Goal: Transaction & Acquisition: Purchase product/service

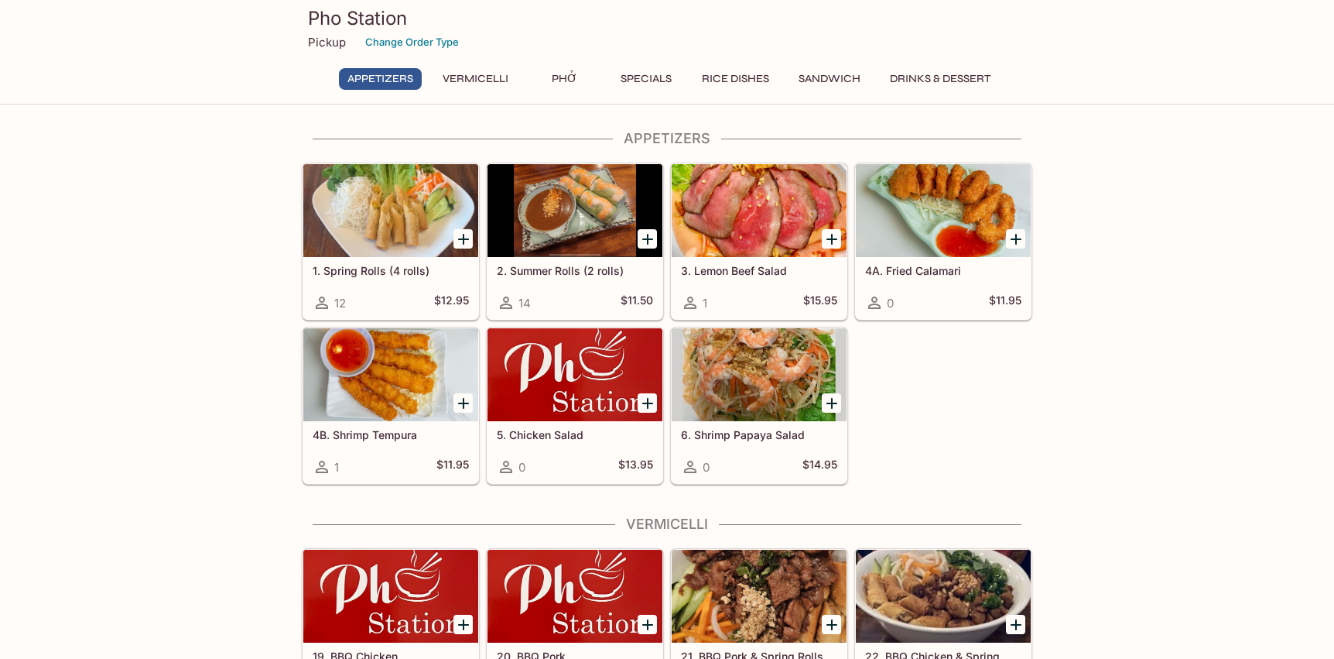
click at [853, 80] on button "Sandwich" at bounding box center [829, 79] width 79 height 22
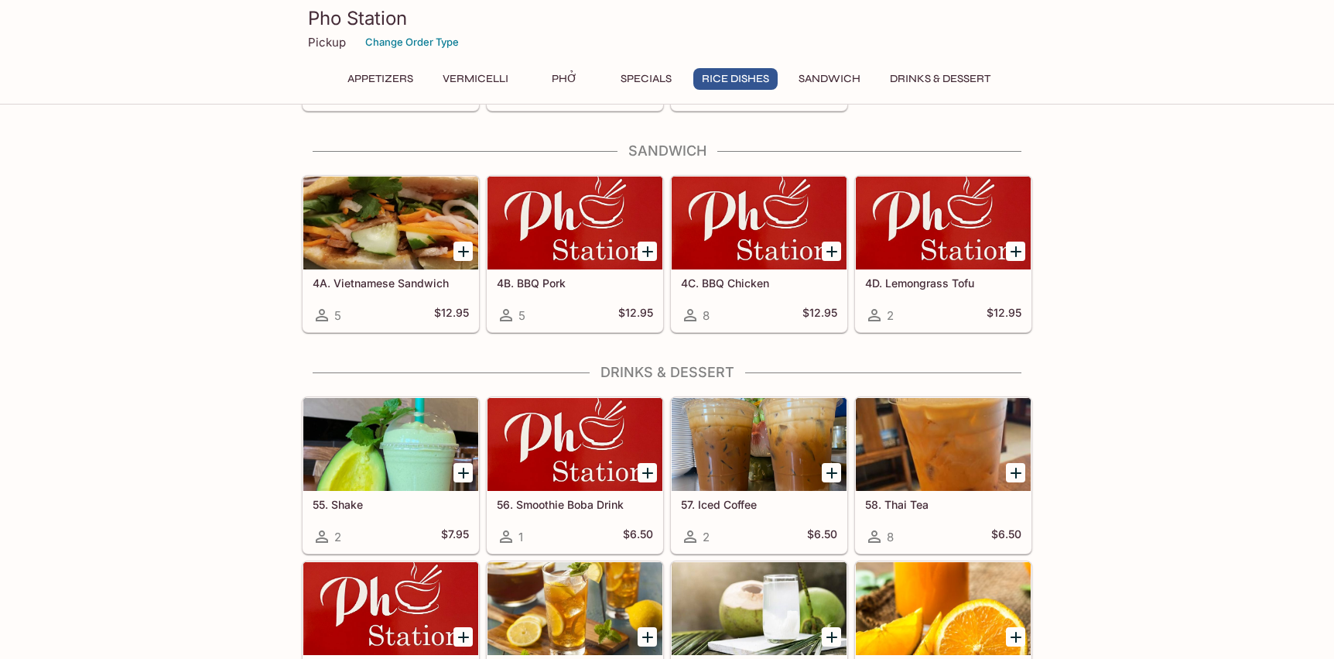
scroll to position [2910, 0]
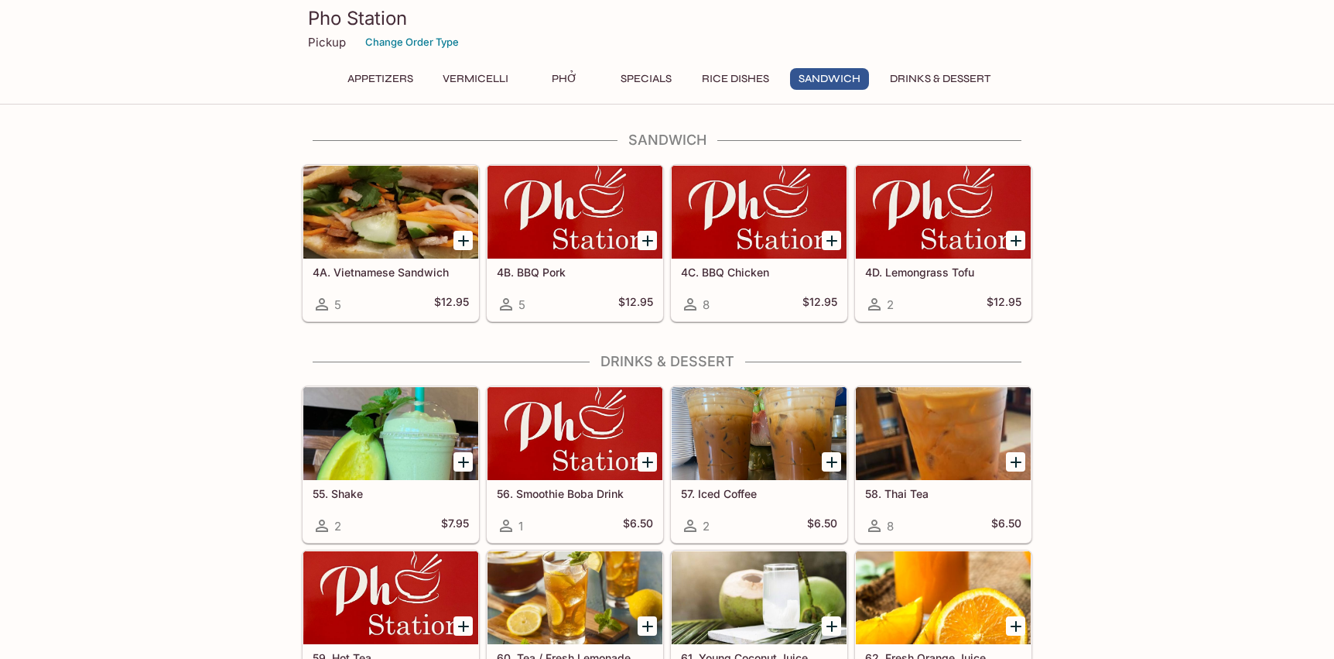
drag, startPoint x: 125, startPoint y: 342, endPoint x: 146, endPoint y: 342, distance: 20.9
click at [646, 244] on icon "Add 4B. BBQ Pork" at bounding box center [648, 240] width 19 height 19
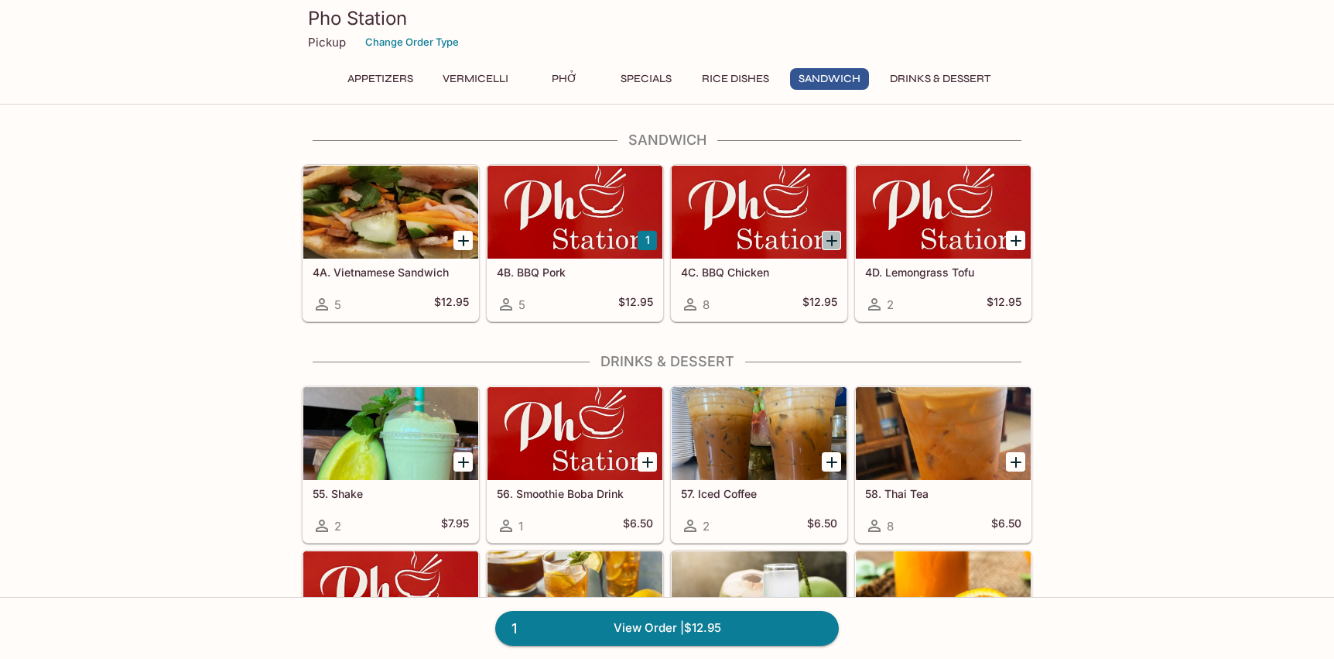
click at [831, 242] on icon "Add 4C. BBQ Chicken" at bounding box center [832, 240] width 19 height 19
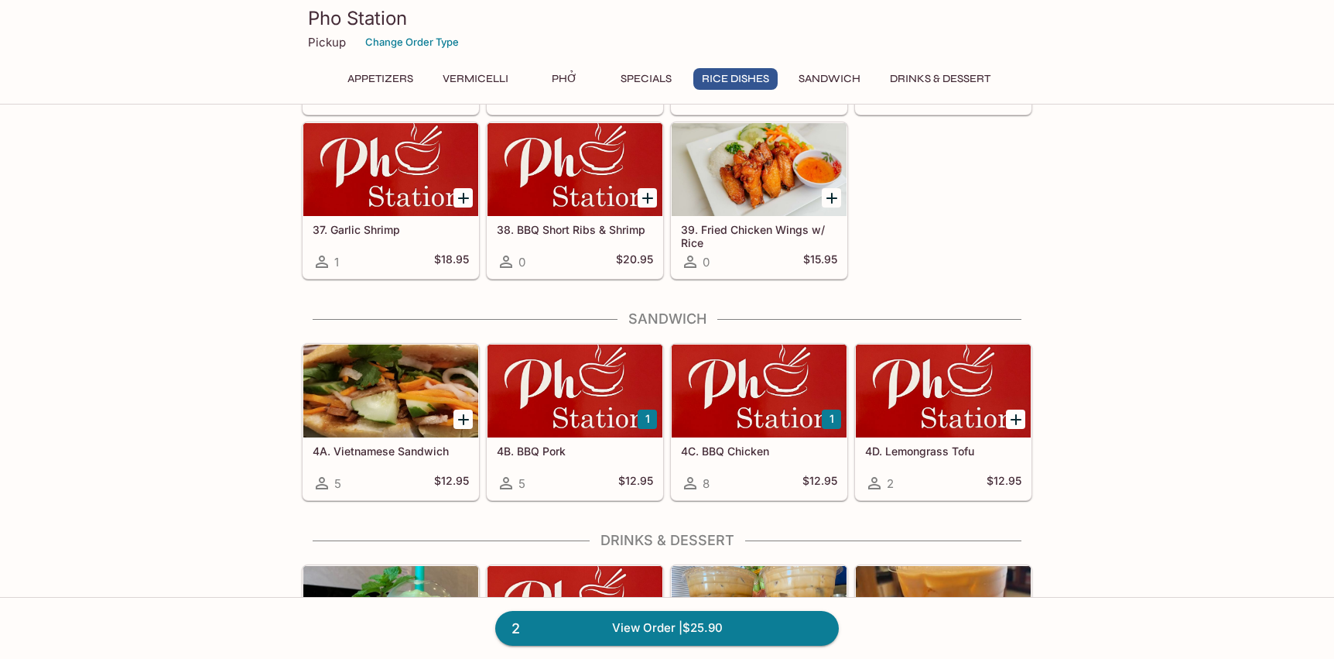
scroll to position [2659, 0]
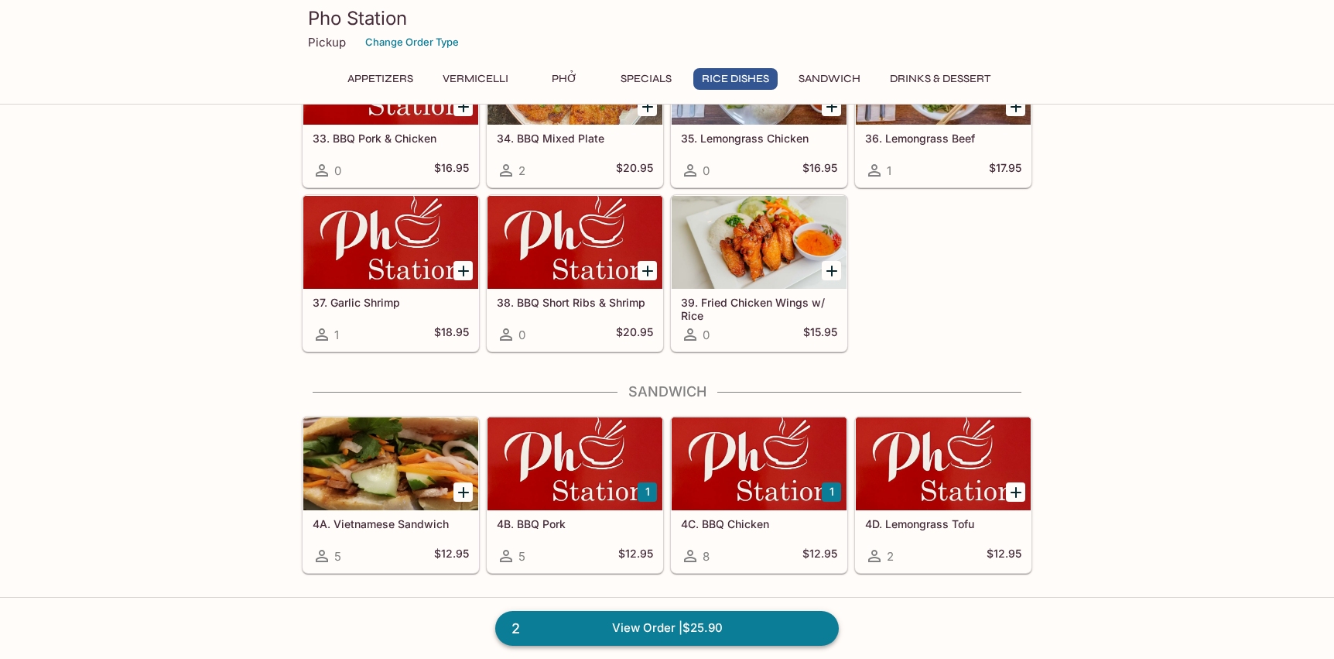
click at [711, 628] on link "2 View Order | $25.90" at bounding box center [667, 628] width 344 height 34
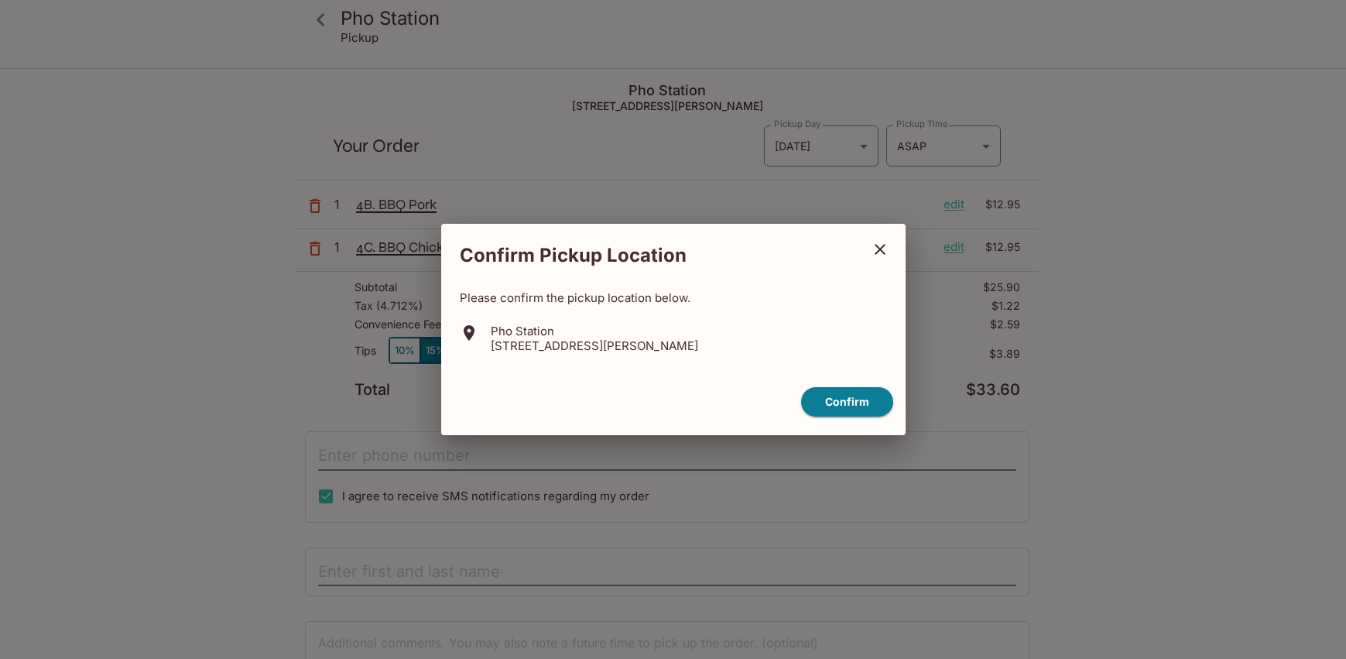
click at [896, 253] on button "close" at bounding box center [880, 249] width 39 height 39
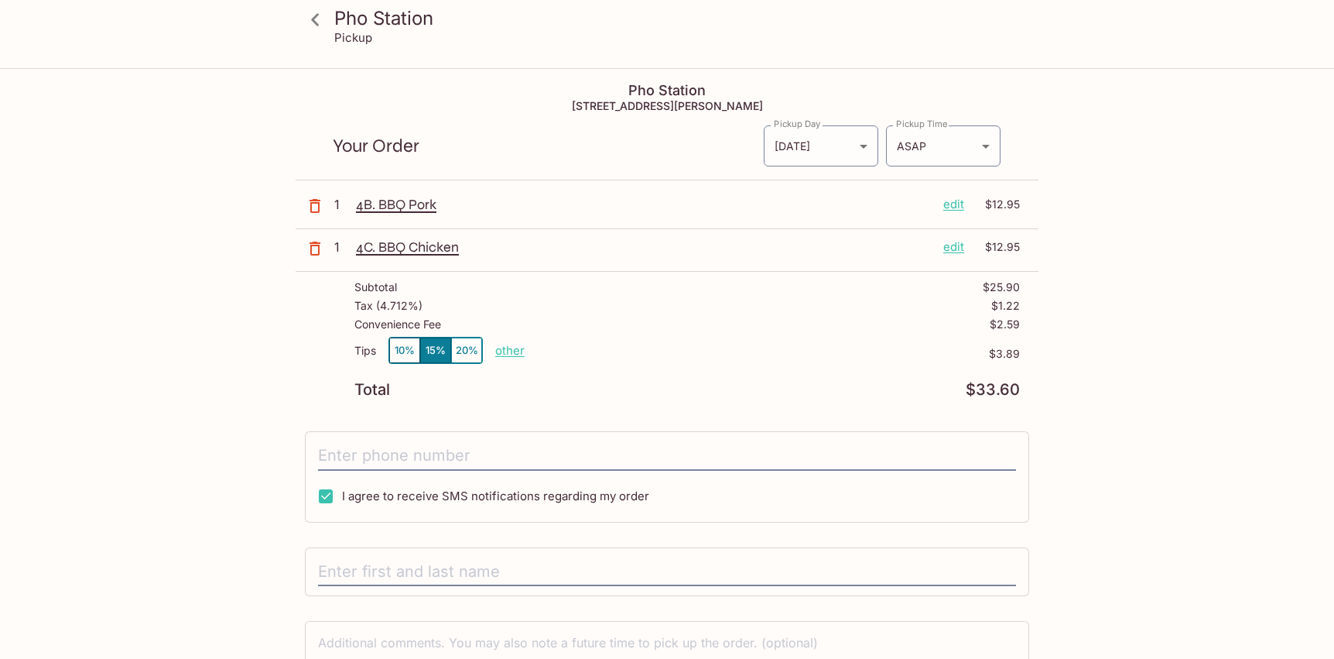
click at [399, 355] on button "10%" at bounding box center [404, 350] width 31 height 26
drag, startPoint x: 1026, startPoint y: 326, endPoint x: 981, endPoint y: 330, distance: 44.3
click at [981, 330] on div "Subtotal $25.90 Tax ( 4.712% ) $1.22 Convenience Fee $2.59 Tips 10% 15% 20% oth…" at bounding box center [667, 339] width 743 height 135
click at [1115, 336] on div "Pho Station [GEOGRAPHIC_DATA] [STREET_ADDRESS] Your Order Pickup Day [DATE] [DA…" at bounding box center [667, 417] width 991 height 695
